Goal: Information Seeking & Learning: Find specific page/section

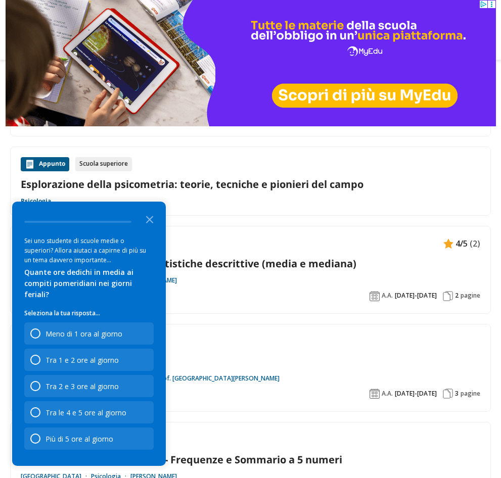
scroll to position [189, 0]
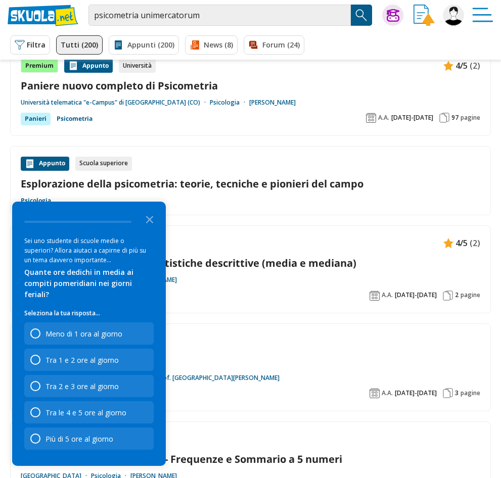
click at [149, 223] on polygon "Close the survey" at bounding box center [150, 220] width 8 height 8
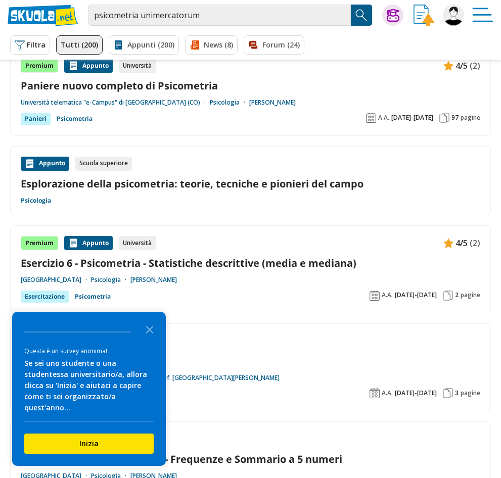
click at [146, 339] on icon "Close the survey" at bounding box center [150, 329] width 20 height 20
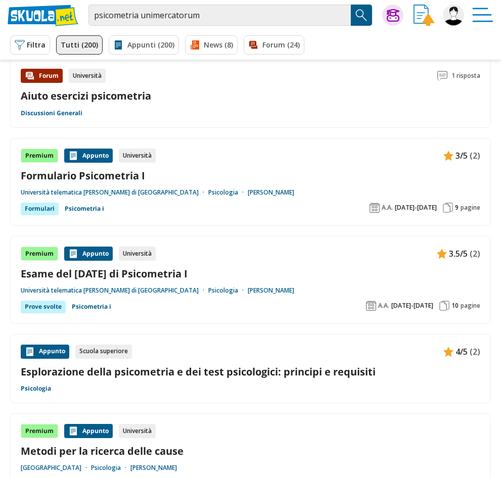
scroll to position [1223, 0]
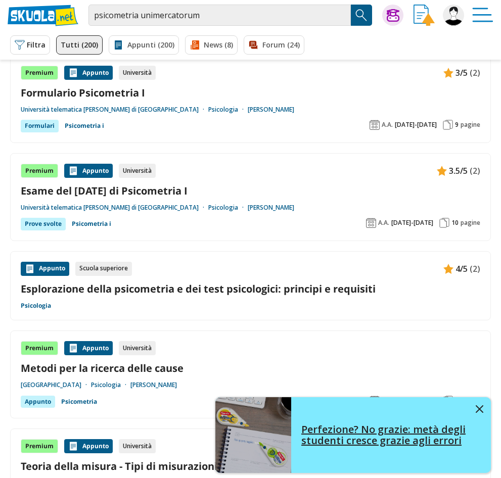
click at [479, 413] on img at bounding box center [480, 409] width 8 height 8
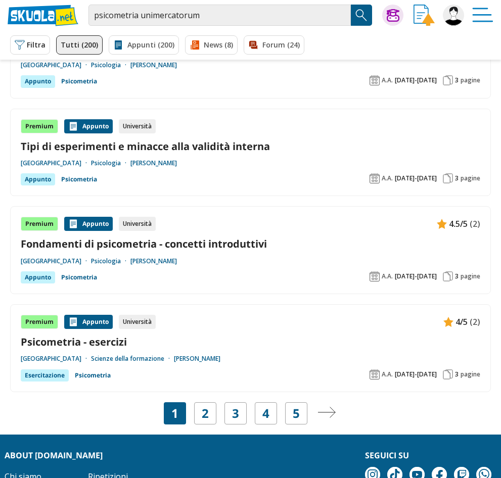
scroll to position [1648, 0]
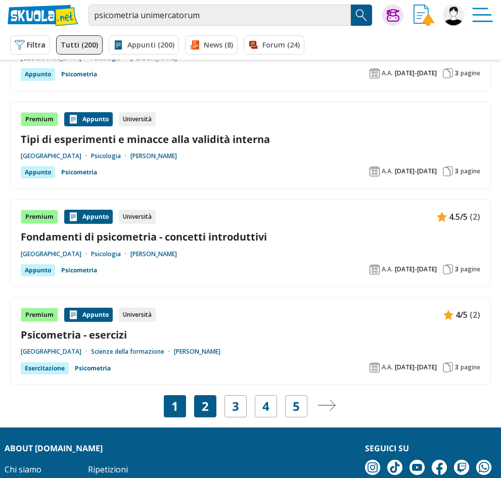
click at [206, 399] on link "2" at bounding box center [205, 406] width 7 height 14
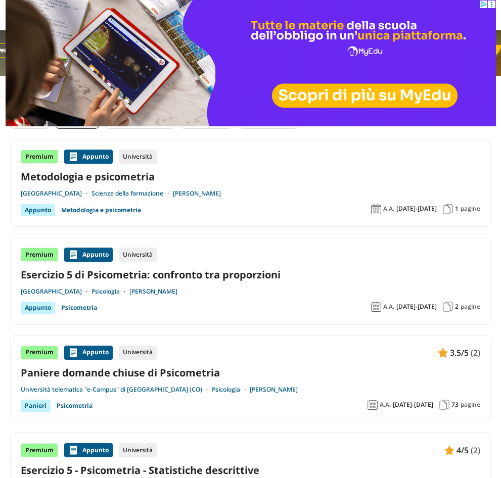
scroll to position [4, 0]
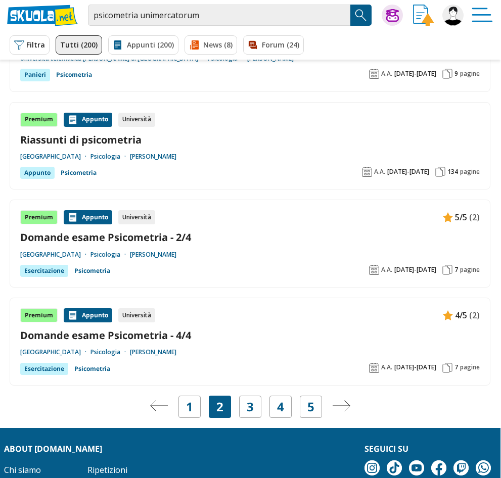
scroll to position [1705, 0]
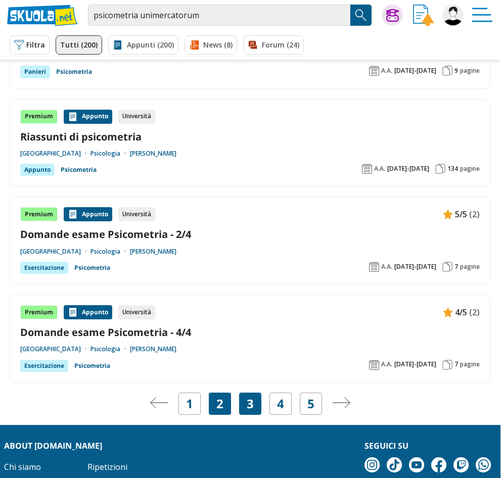
click at [247, 398] on link "3" at bounding box center [250, 404] width 7 height 14
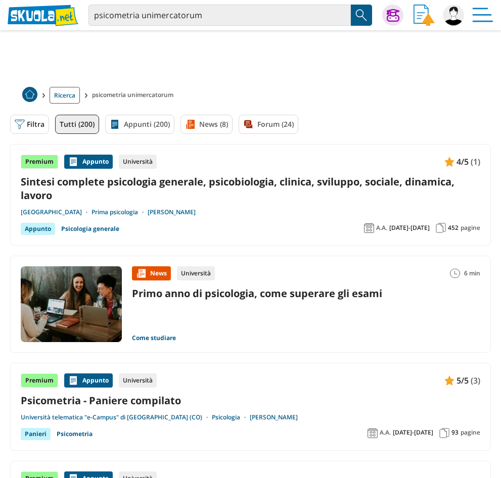
click at [22, 129] on button "Filtra 0" at bounding box center [29, 124] width 39 height 19
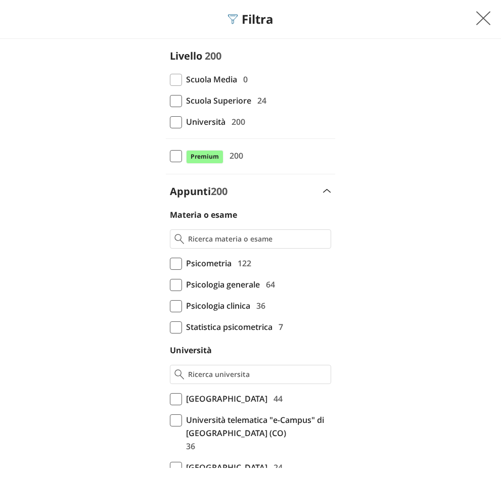
click at [181, 125] on span at bounding box center [176, 122] width 12 height 12
click at [170, 122] on input "Università 200" at bounding box center [170, 122] width 0 height 0
checkbox input "true"
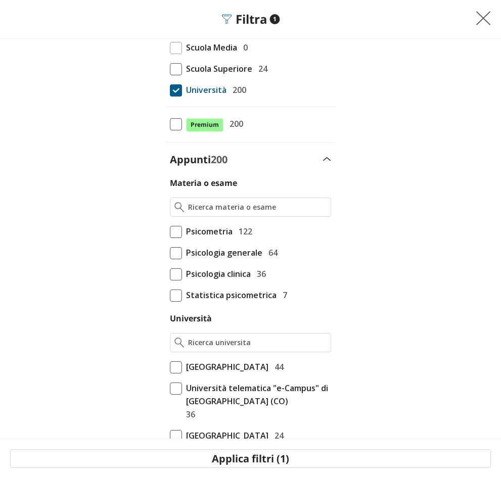
scroll to position [36, 0]
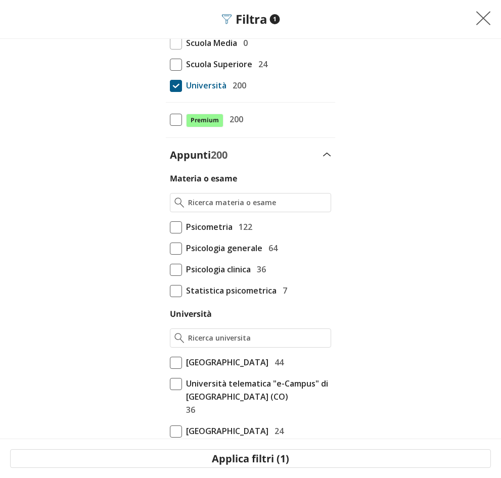
click at [176, 227] on span at bounding box center [176, 227] width 12 height 12
click at [170, 263] on input "Psicometria 122" at bounding box center [170, 263] width 0 height 0
checkbox input "true"
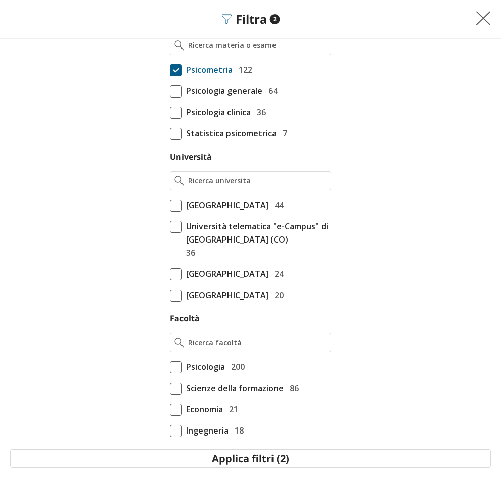
scroll to position [194, 0]
click at [208, 181] on input "Università" at bounding box center [257, 180] width 139 height 10
click at [175, 273] on span at bounding box center [176, 274] width 12 height 12
click at [170, 468] on input "Universitas Mercatorum di Roma 24" at bounding box center [170, 468] width 0 height 0
checkbox input "true"
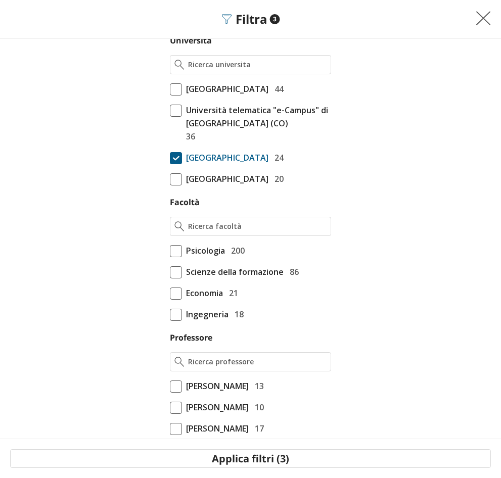
scroll to position [309, 0]
click at [175, 245] on label "Psicologia 200" at bounding box center [250, 251] width 161 height 13
checkbox input "true"
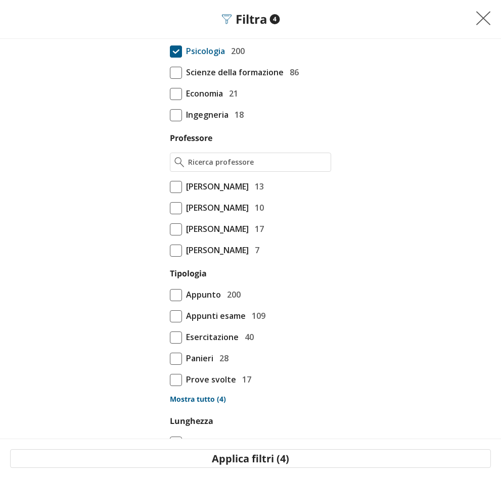
scroll to position [526, 0]
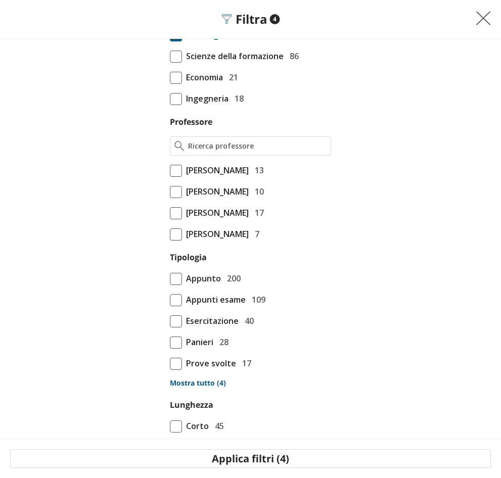
click at [177, 301] on span at bounding box center [176, 300] width 12 height 12
checkbox input "true"
click at [176, 276] on span at bounding box center [176, 279] width 12 height 12
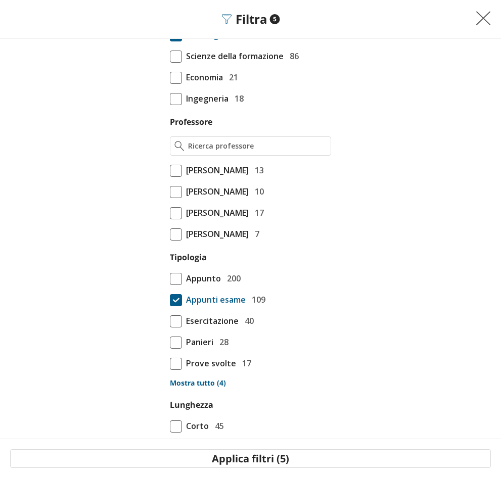
checkbox input "true"
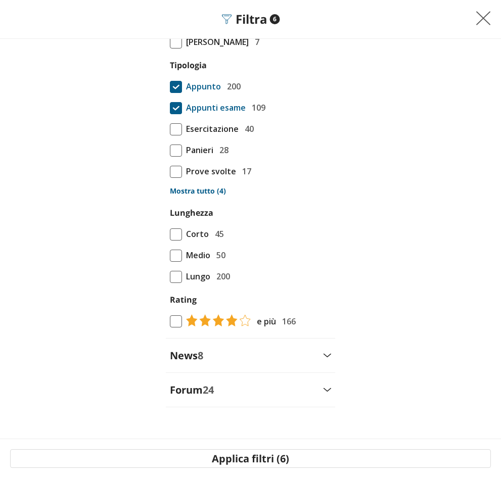
scroll to position [717, 0]
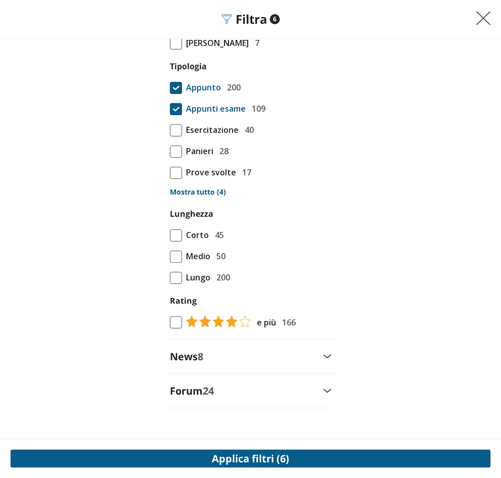
click at [227, 461] on button "Applica filtri (6)" at bounding box center [250, 458] width 481 height 19
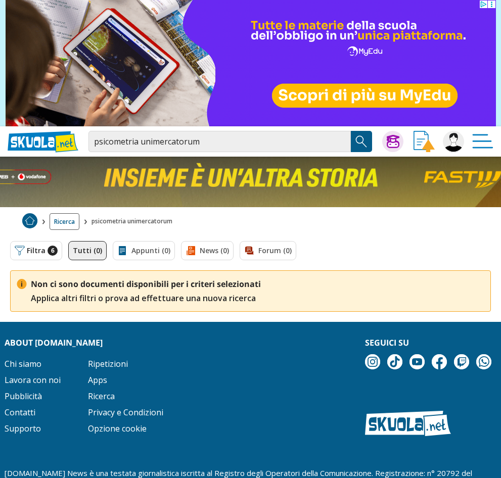
click at [34, 256] on button "Filtra 6" at bounding box center [36, 250] width 52 height 19
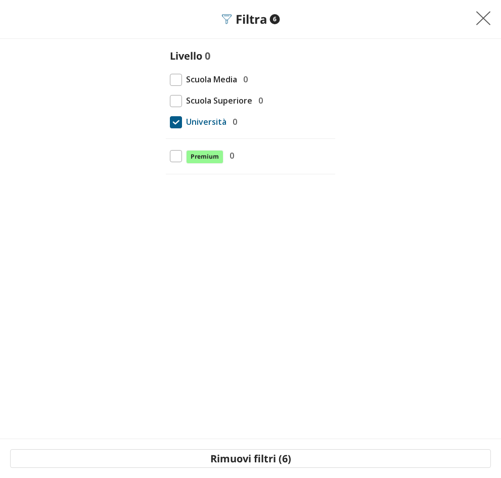
click at [195, 123] on span "Università" at bounding box center [204, 121] width 44 height 13
click at [170, 122] on input "Università 0" at bounding box center [170, 122] width 0 height 0
checkbox input "false"
click at [485, 13] on img at bounding box center [483, 18] width 15 height 15
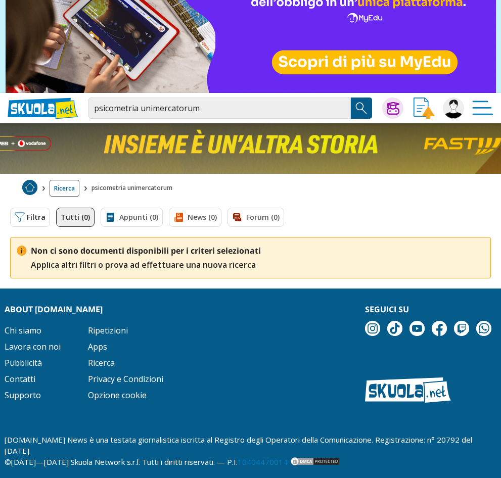
scroll to position [33, 0]
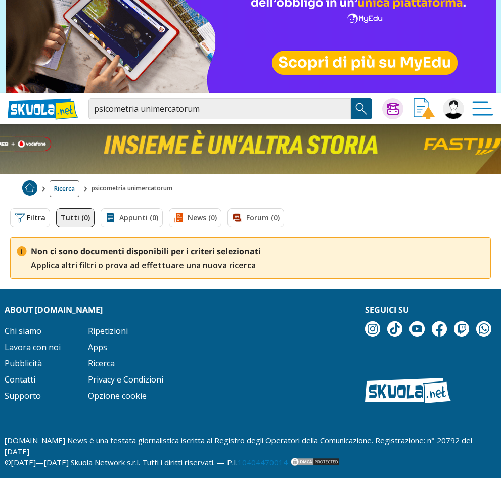
drag, startPoint x: 30, startPoint y: 221, endPoint x: 30, endPoint y: 191, distance: 30.3
click at [30, 221] on button "Filtra 0" at bounding box center [30, 217] width 40 height 19
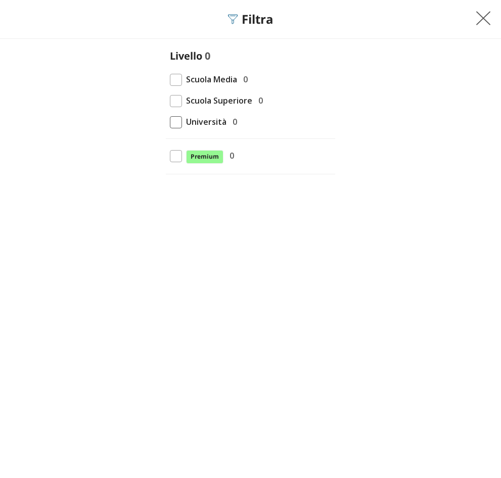
drag, startPoint x: 493, startPoint y: 18, endPoint x: 488, endPoint y: 21, distance: 5.7
click at [493, 18] on button at bounding box center [487, 19] width 28 height 18
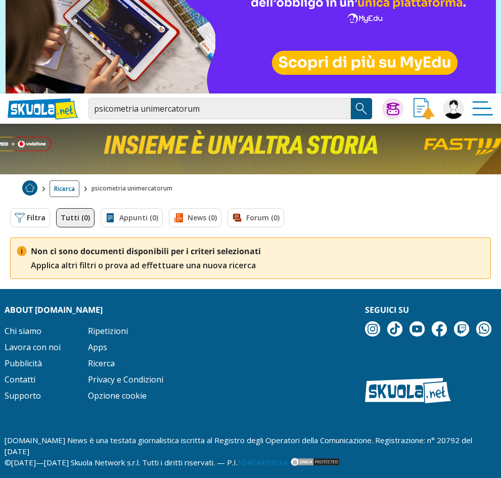
scroll to position [0, 0]
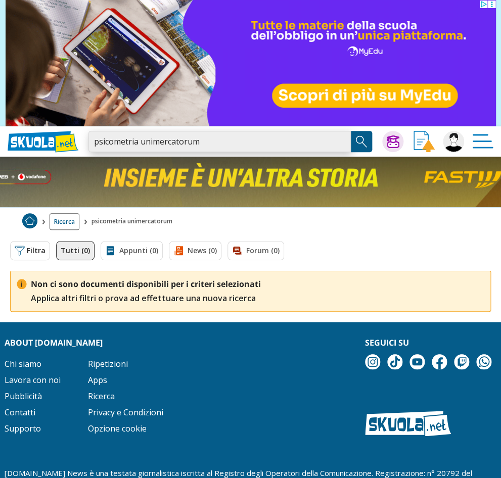
drag, startPoint x: 235, startPoint y: 141, endPoint x: 101, endPoint y: 141, distance: 134.0
click at [101, 140] on input "psicometria unimercatorum" at bounding box center [219, 141] width 262 height 21
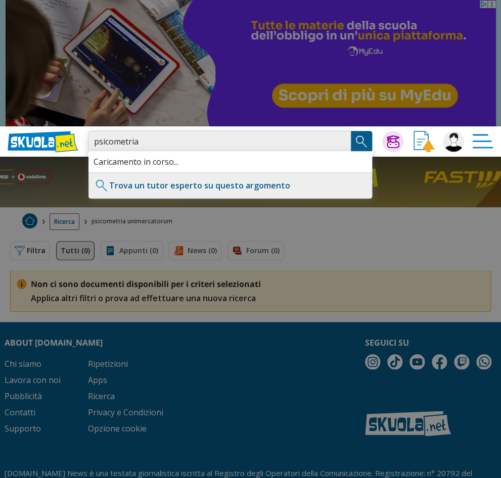
type input "psicometria"
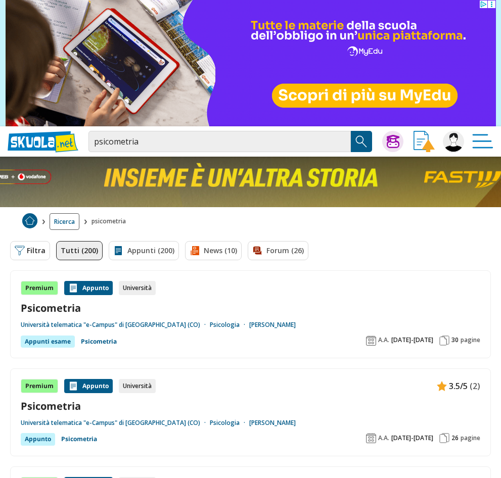
click at [27, 249] on button "Filtra 0" at bounding box center [30, 250] width 40 height 19
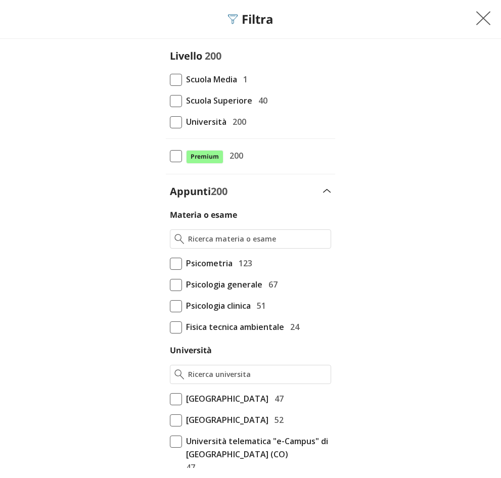
click at [173, 264] on span at bounding box center [176, 264] width 12 height 12
click at [170, 263] on input "Psicometria 123" at bounding box center [170, 263] width 0 height 0
checkbox input "true"
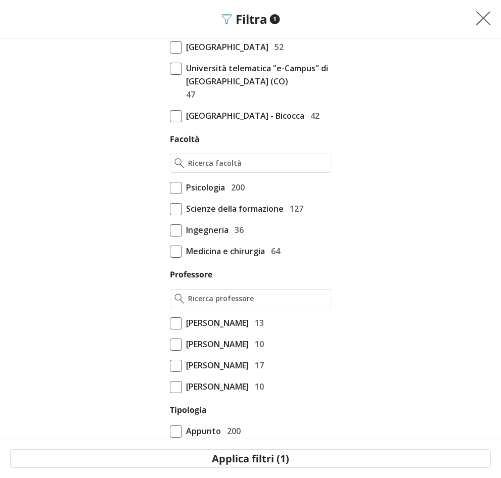
scroll to position [364, 0]
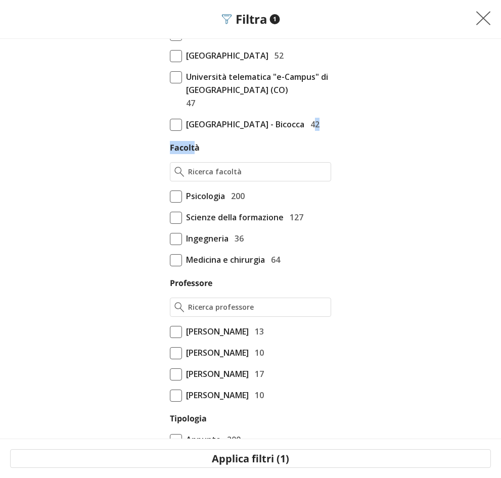
drag, startPoint x: 193, startPoint y: 176, endPoint x: 194, endPoint y: 192, distance: 16.2
click at [194, 192] on div "Materia o esame Psicometria 123 Psicologia generale 67 51 24" at bounding box center [250, 263] width 169 height 838
click at [254, 131] on div "Università degli Studi di Milano - Bicocca 42" at bounding box center [250, 124] width 137 height 13
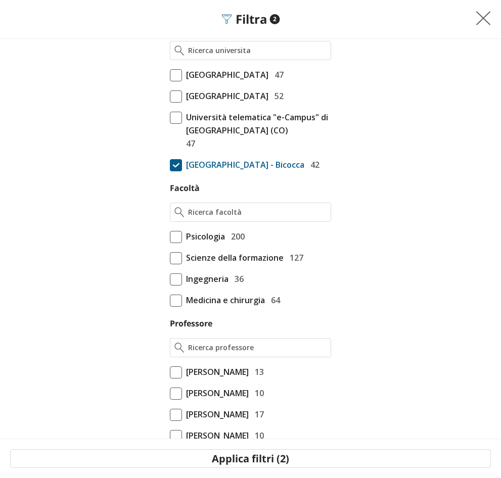
scroll to position [324, 0]
click at [230, 172] on span "[GEOGRAPHIC_DATA] - Bicocca" at bounding box center [243, 165] width 122 height 13
checkbox input "false"
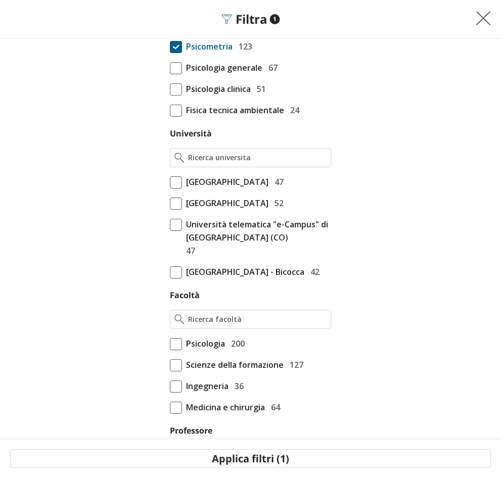
scroll to position [213, 0]
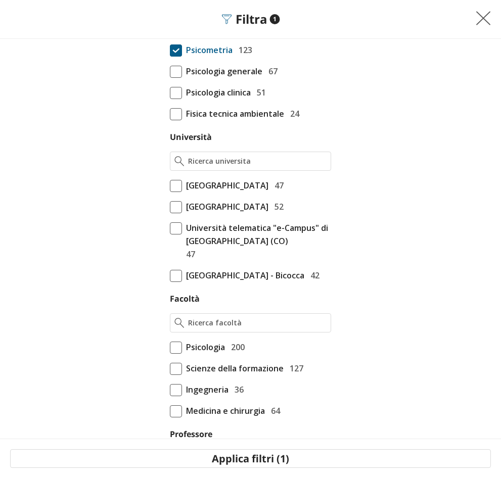
click at [178, 181] on span at bounding box center [176, 186] width 12 height 12
click at [170, 399] on input "Università degli Studi di Roma La Sapienza 47" at bounding box center [170, 399] width 0 height 0
checkbox input "true"
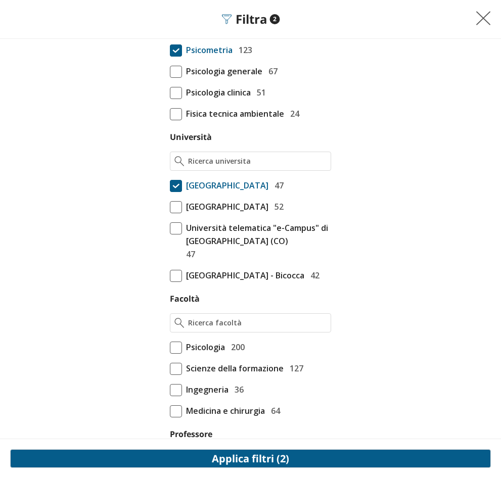
click at [233, 465] on button "Applica filtri (2)" at bounding box center [250, 458] width 481 height 19
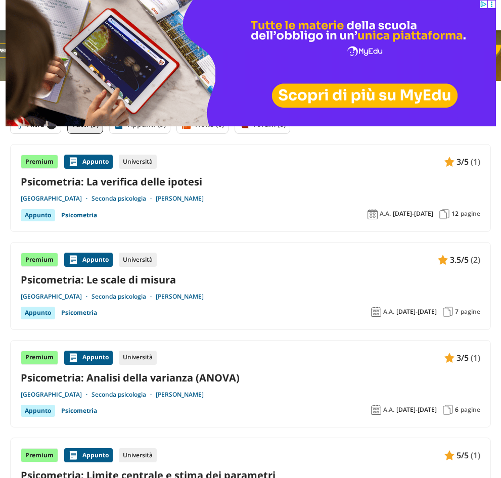
click at [144, 17] on img at bounding box center [250, 63] width 490 height 126
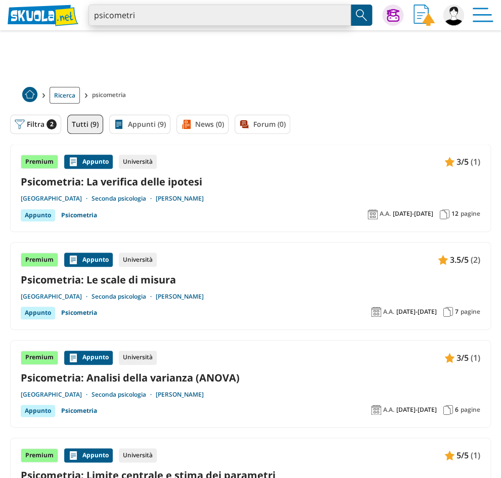
drag, startPoint x: 146, startPoint y: 15, endPoint x: 85, endPoint y: 21, distance: 61.4
click at [85, 21] on div "psicometri Trova un tutor esperto su questo argomento Chiedi Tutor AI" at bounding box center [250, 15] width 501 height 30
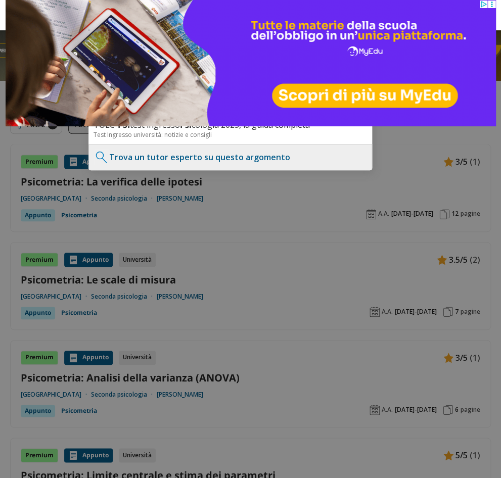
type input "p"
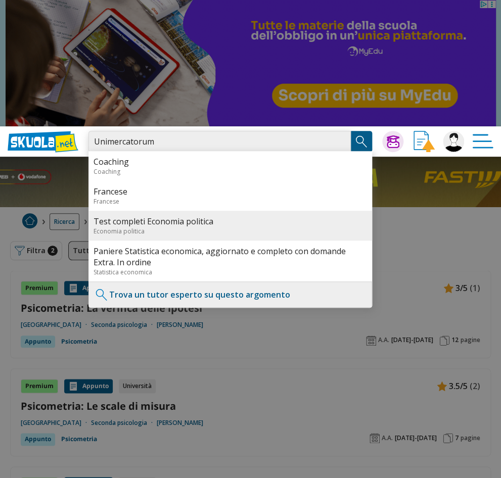
type input "Unimercatorum"
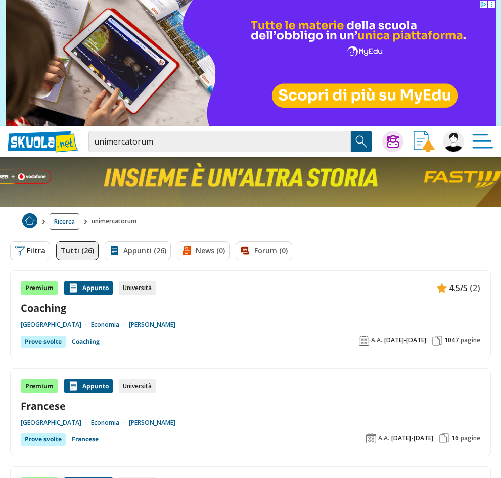
click at [35, 260] on button "Filtra 0" at bounding box center [30, 250] width 40 height 19
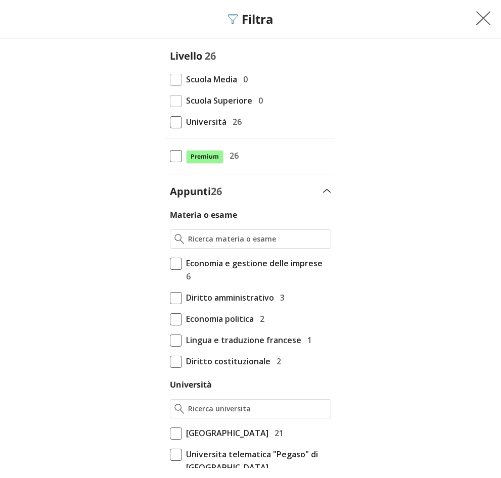
click at [179, 122] on span at bounding box center [176, 122] width 12 height 12
click at [170, 122] on input "[STREET_ADDRESS]" at bounding box center [170, 122] width 0 height 0
checkbox input "true"
